Goal: Information Seeking & Learning: Check status

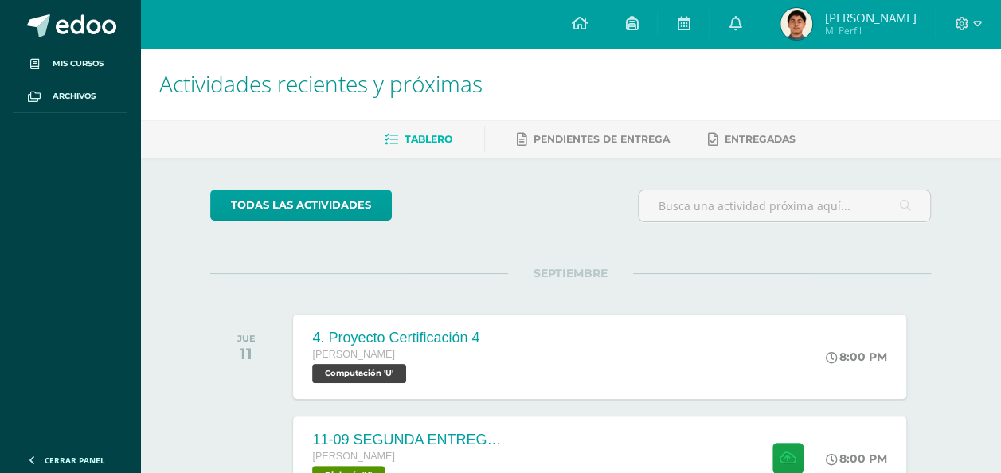
click at [353, 70] on span "Actividades recientes y próximas" at bounding box center [320, 83] width 323 height 30
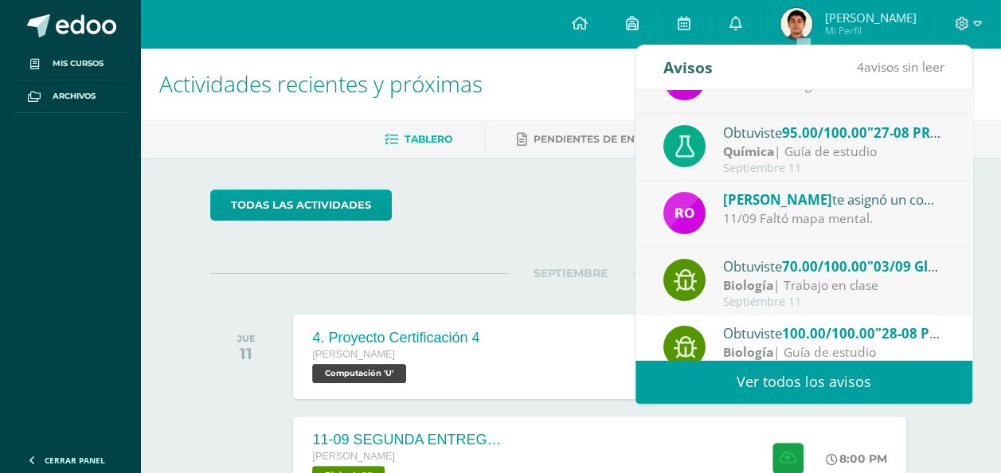
scroll to position [80, 0]
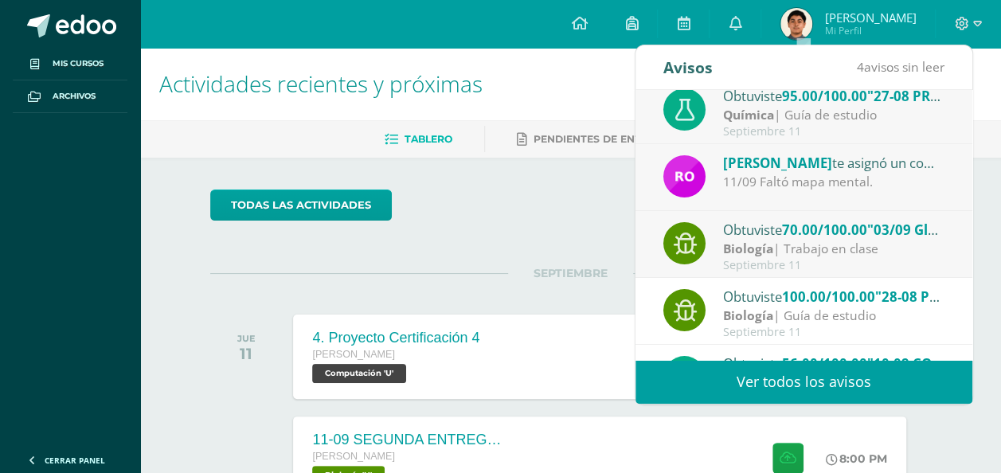
click at [791, 260] on div "Septiembre 11" at bounding box center [833, 266] width 221 height 14
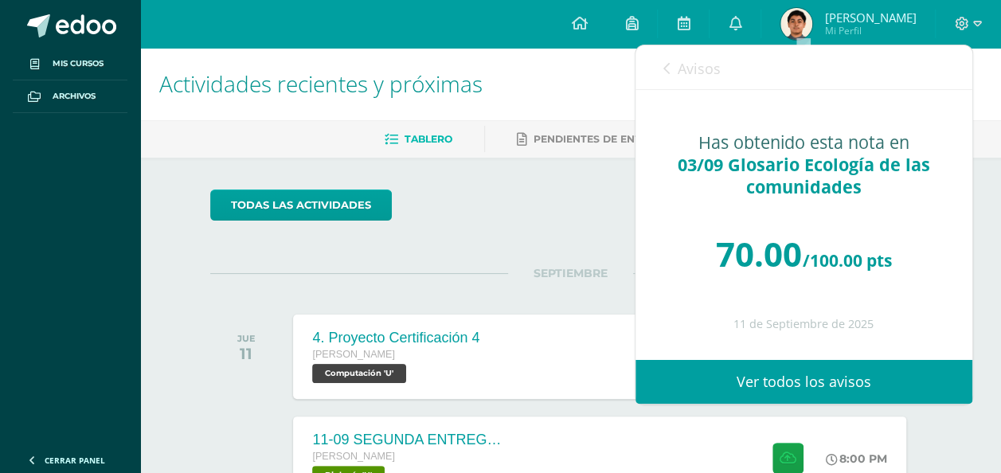
click at [700, 72] on span "Avisos" at bounding box center [699, 68] width 43 height 19
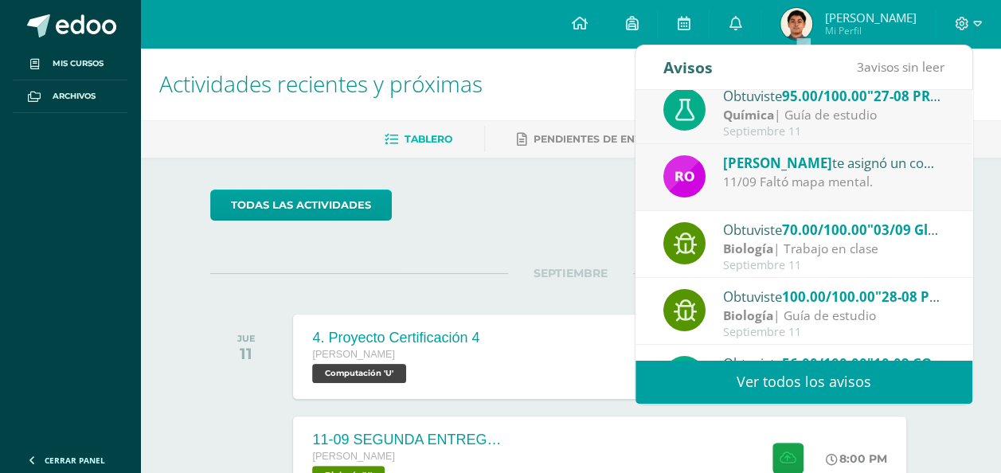
scroll to position [0, 0]
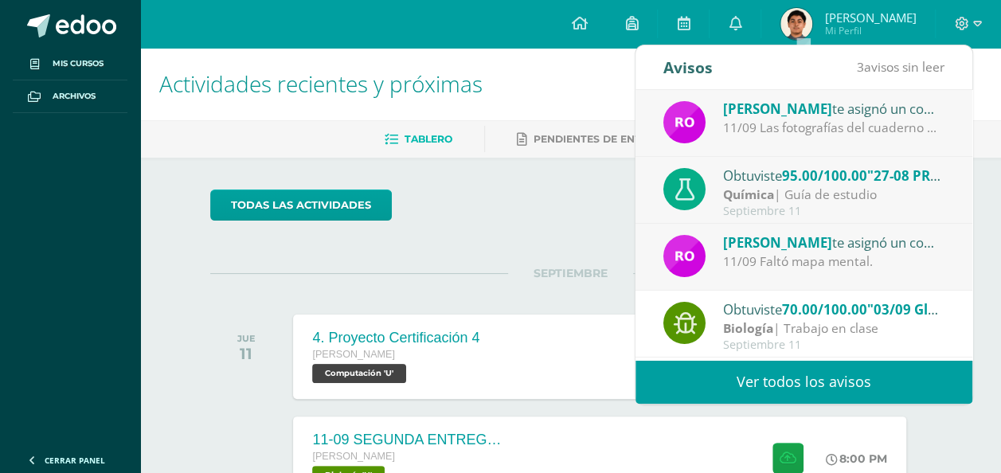
click at [806, 307] on span "70.00/100.00" at bounding box center [824, 309] width 85 height 18
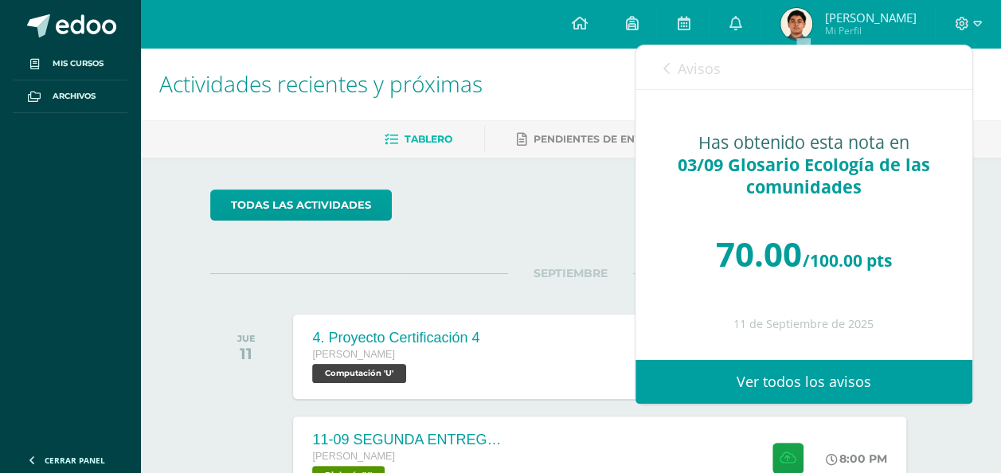
click at [703, 92] on div "Has obtenido esta nota en 03/09 Glosario Ecología de las comunidades 70.00 /100…" at bounding box center [804, 224] width 337 height 269
drag, startPoint x: 701, startPoint y: 79, endPoint x: 709, endPoint y: 104, distance: 25.9
click at [701, 80] on link "Avisos" at bounding box center [691, 67] width 57 height 45
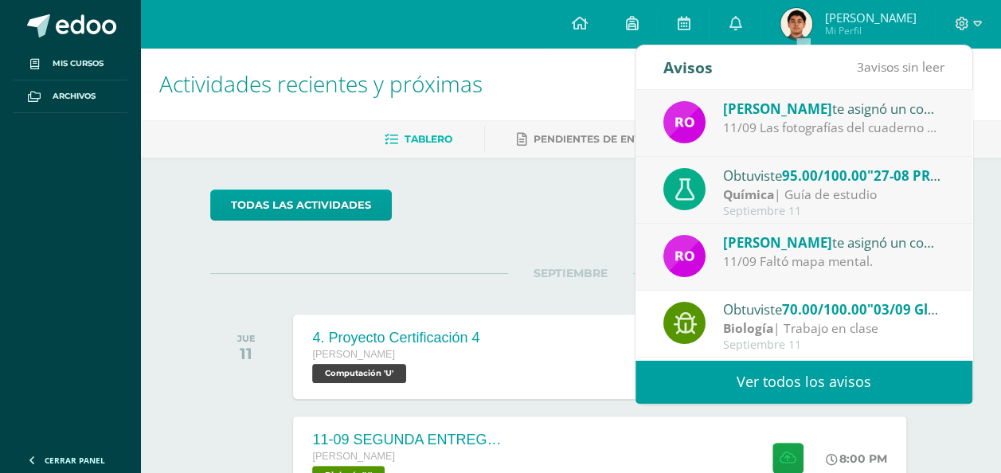
click at [789, 264] on div "11/09 Faltó mapa mental." at bounding box center [833, 261] width 221 height 18
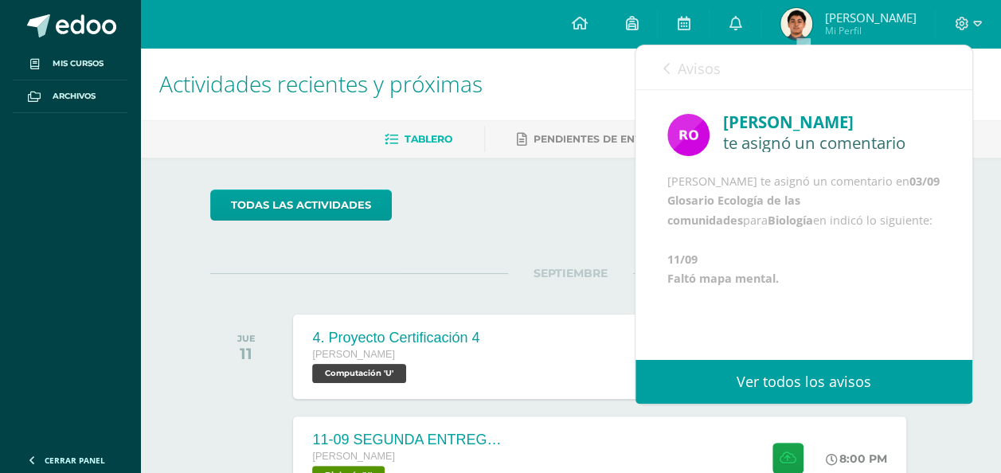
scroll to position [41, 0]
click at [704, 84] on link "Avisos" at bounding box center [691, 67] width 57 height 45
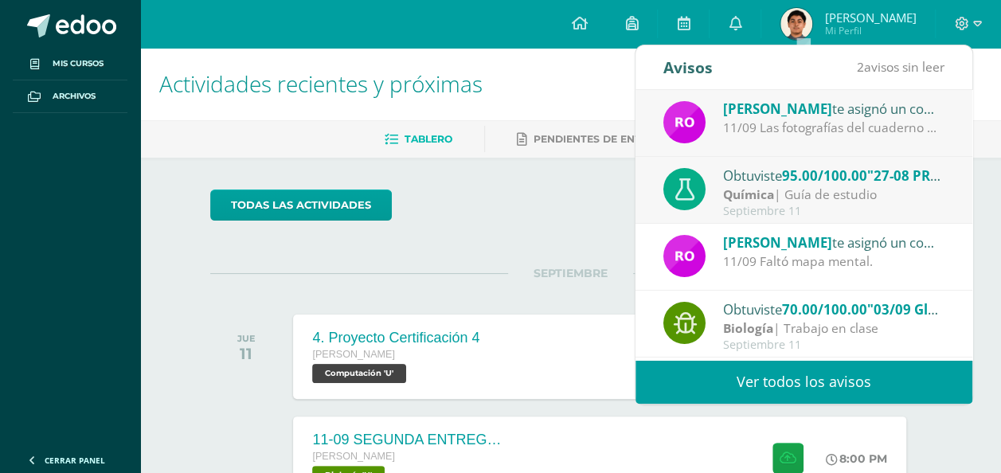
click at [728, 211] on div "Septiembre 11" at bounding box center [833, 212] width 221 height 14
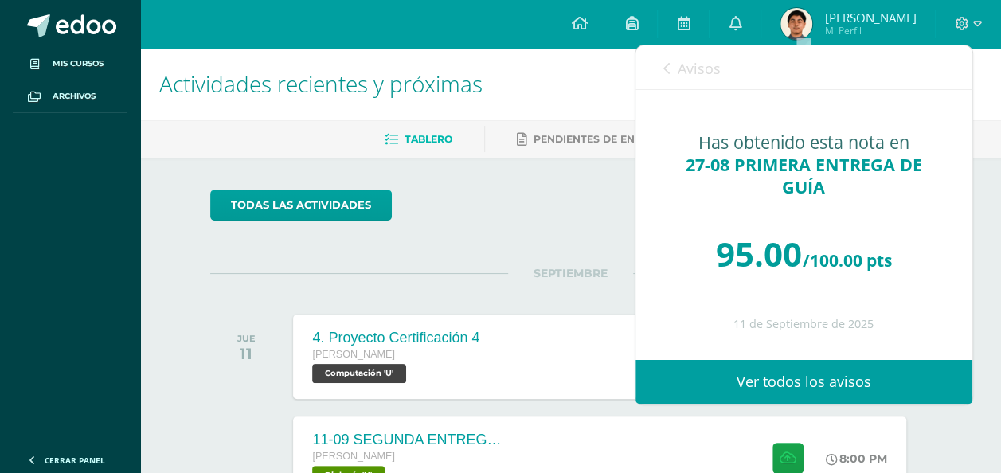
click at [696, 50] on link "Avisos" at bounding box center [691, 67] width 57 height 45
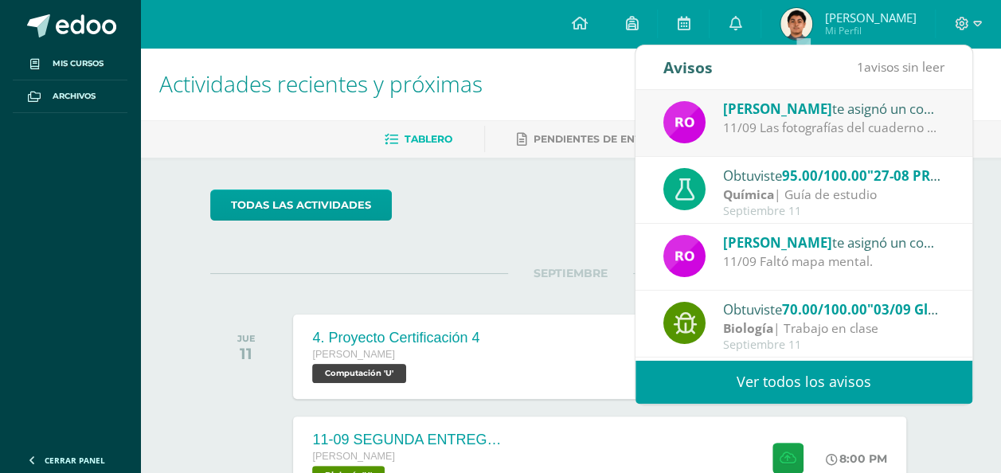
click at [713, 140] on div "[PERSON_NAME] te asignó un comentario en '27-08 PRIMERA ENTREGA DE GUÍA' para '…" at bounding box center [804, 123] width 337 height 67
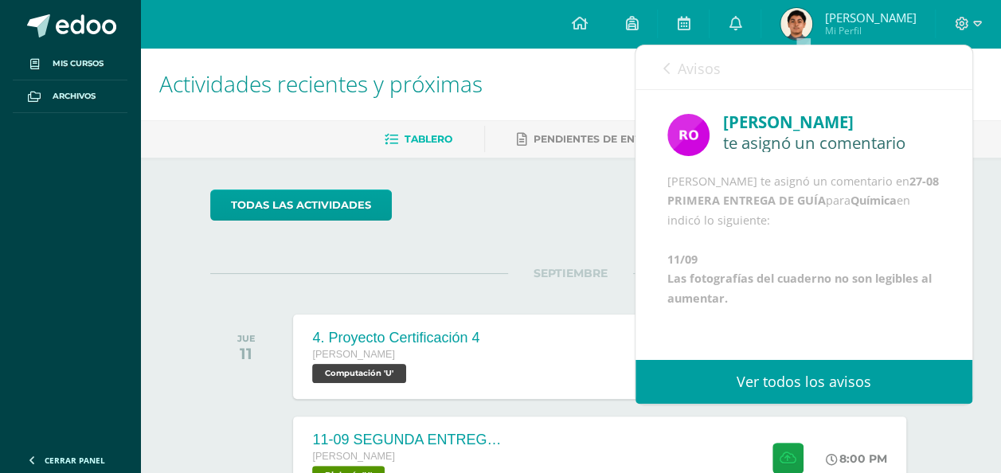
scroll to position [41, 0]
click at [698, 87] on link "Avisos" at bounding box center [691, 67] width 57 height 45
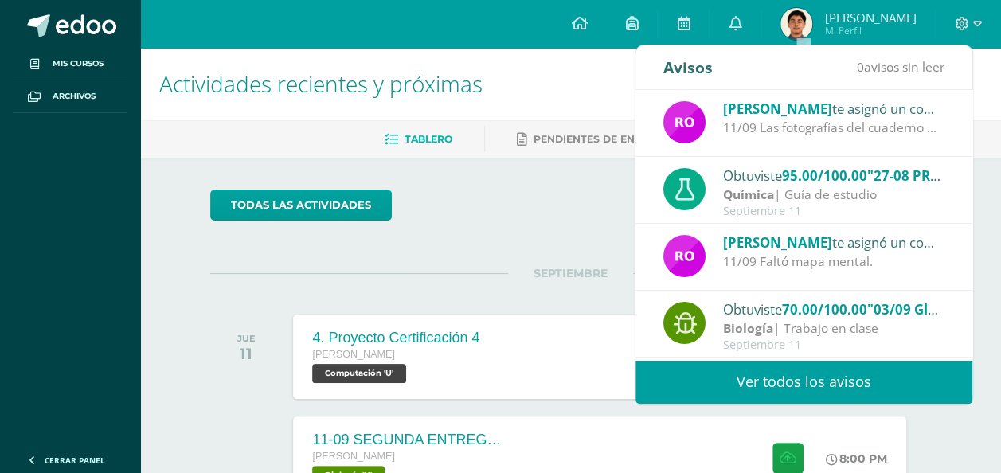
click at [696, 117] on img at bounding box center [684, 122] width 42 height 42
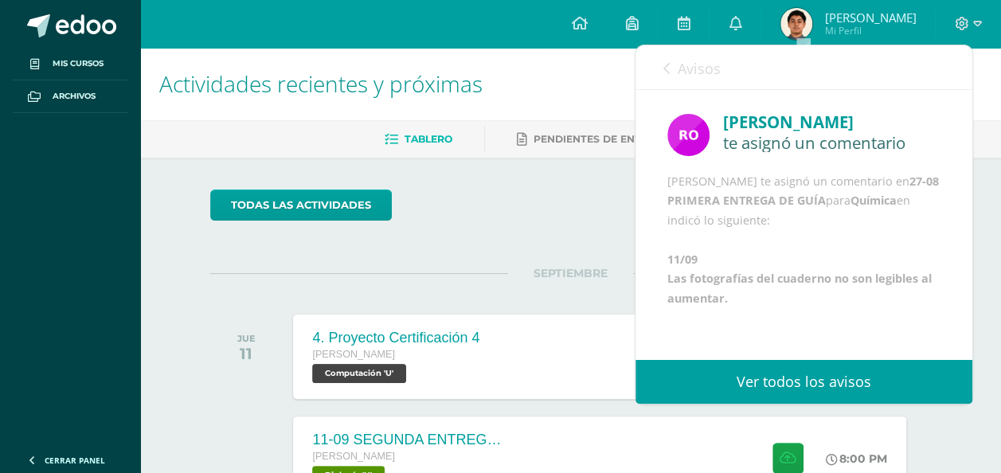
scroll to position [0, 0]
click at [696, 75] on span "Avisos" at bounding box center [699, 68] width 43 height 19
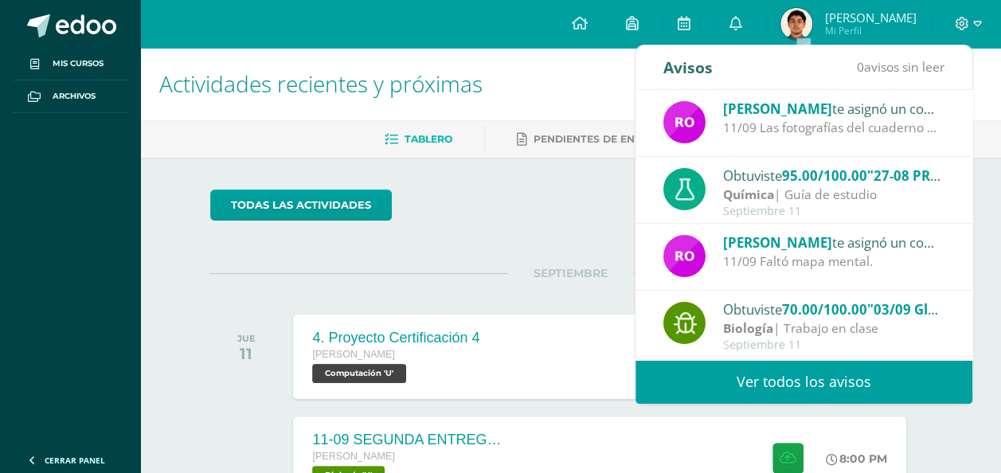
click at [721, 187] on div "Obtuviste 95.00/100.00 "27-08 PRIMERA ENTREGA DE GUÍA" en Química Química | Guí…" at bounding box center [803, 191] width 281 height 53
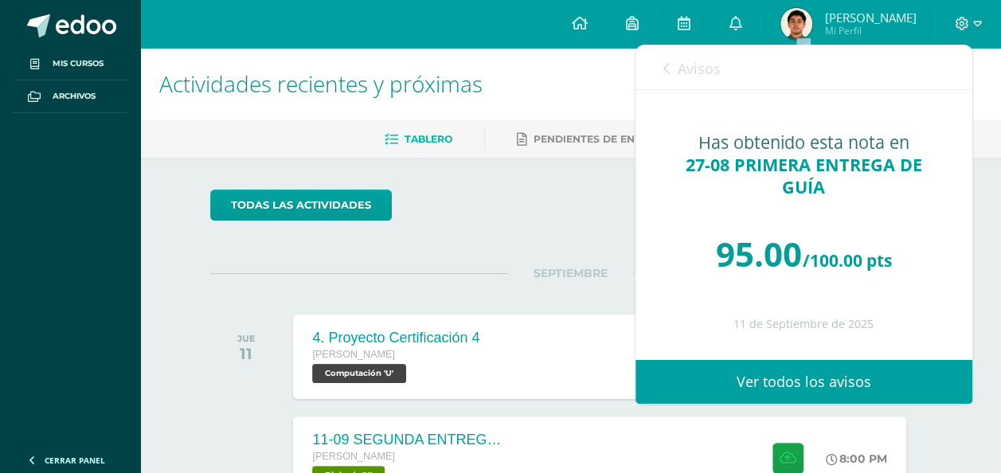
click at [679, 94] on div "Has obtenido esta nota en 27-08 PRIMERA ENTREGA DE GUÍA 95.00 /100.00 pts [DATE]" at bounding box center [804, 224] width 337 height 269
click at [679, 81] on link "Avisos" at bounding box center [691, 67] width 57 height 45
